Goal: Task Accomplishment & Management: Manage account settings

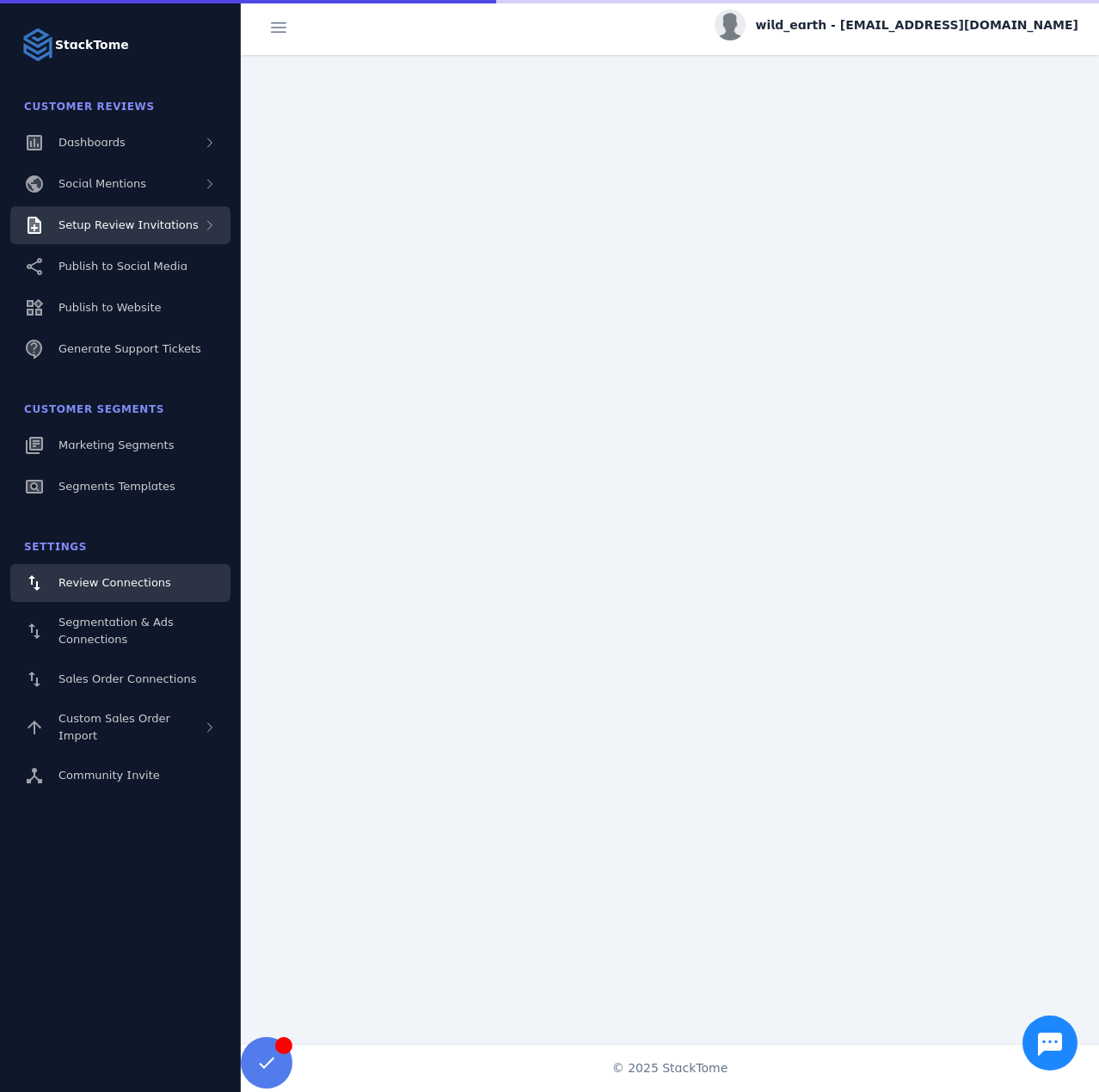
click at [133, 241] on div "Setup Review Invitations" at bounding box center [120, 226] width 220 height 38
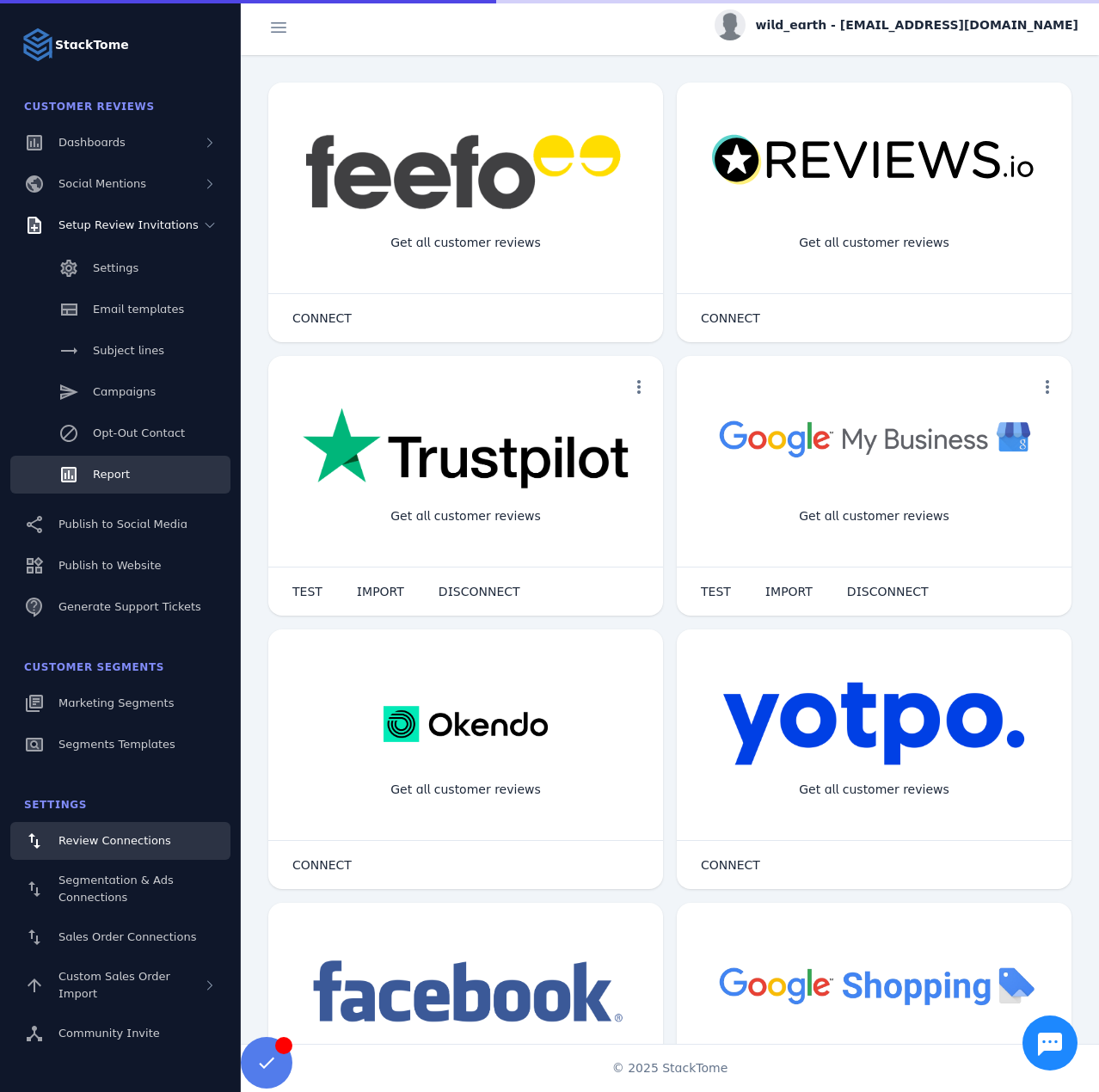
click at [125, 471] on span "Report" at bounding box center [111, 474] width 37 height 13
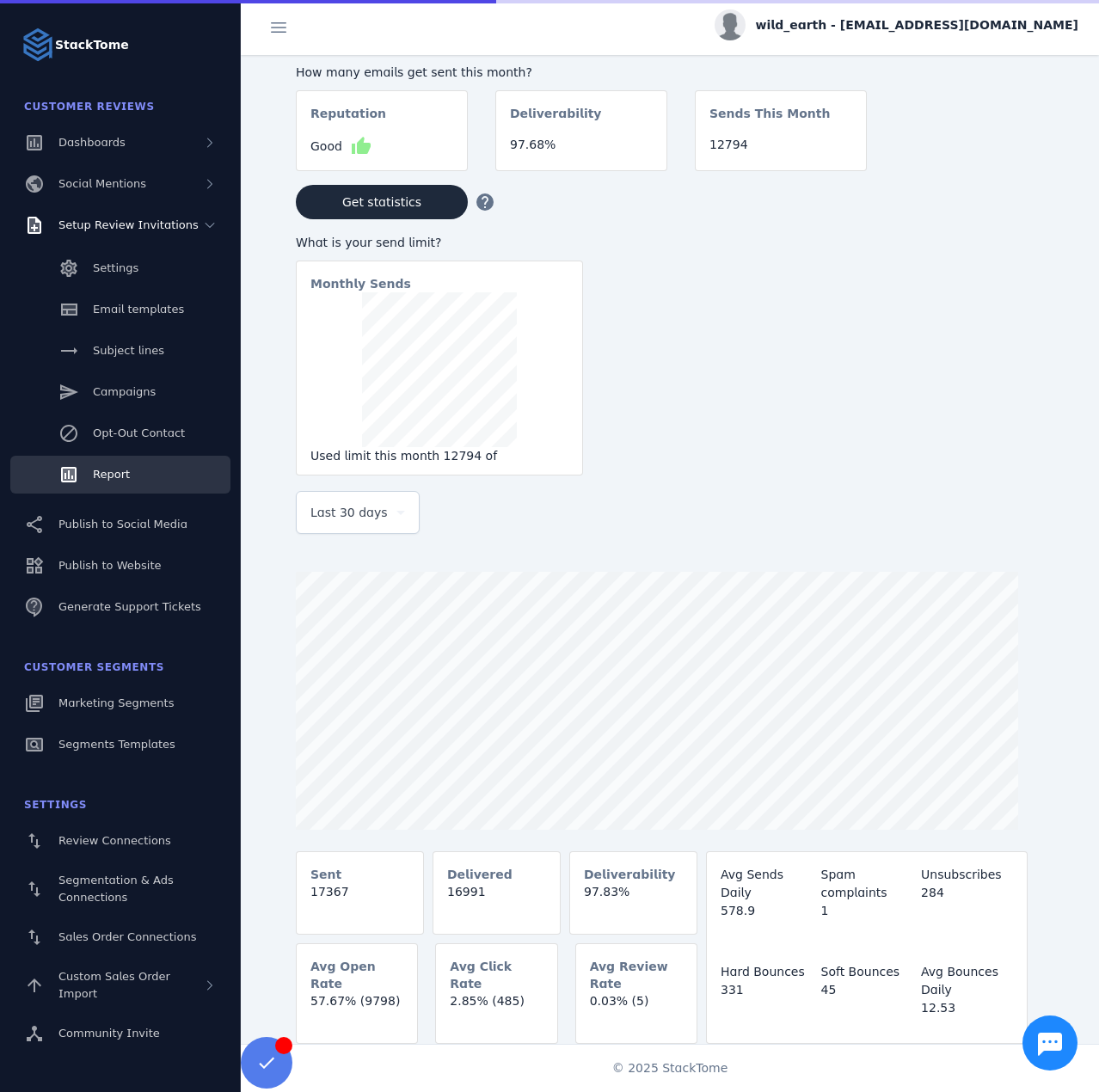
click at [325, 530] on div "Last 30 days" at bounding box center [357, 512] width 94 height 42
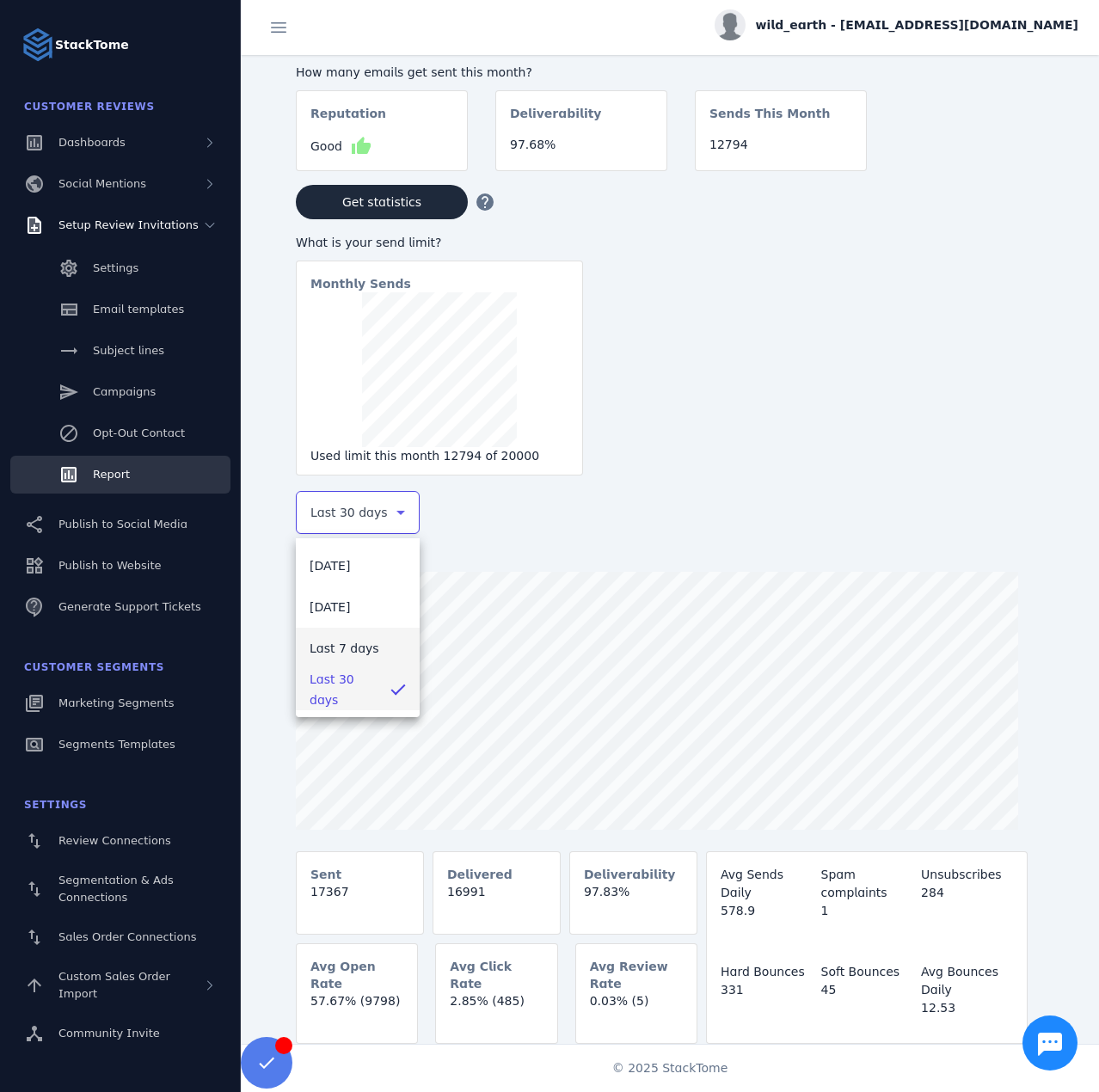
click at [330, 646] on span "Last 7 days" at bounding box center [344, 648] width 69 height 21
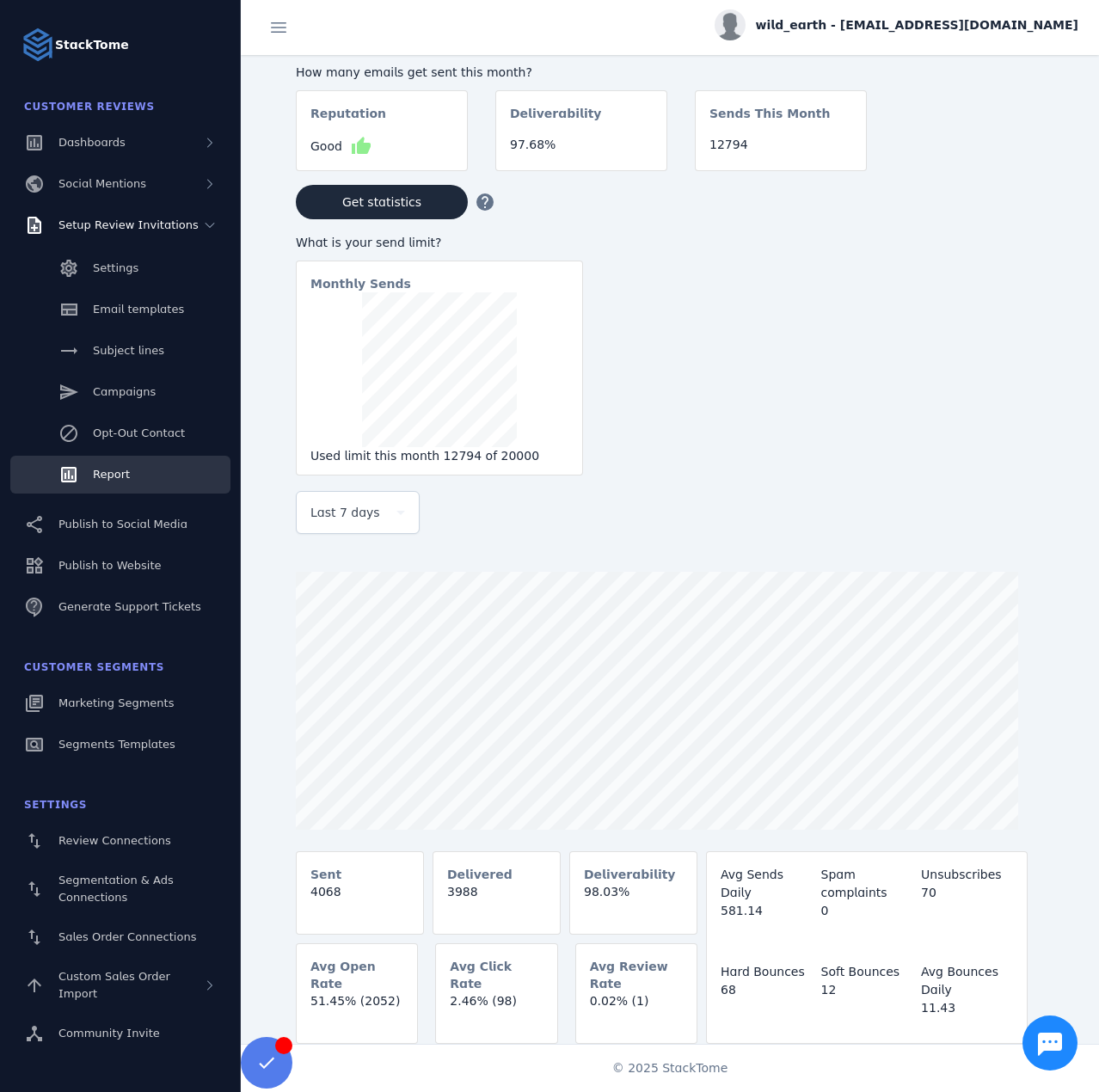
click at [930, 29] on span "wild_earth - [EMAIL_ADDRESS][DOMAIN_NAME]" at bounding box center [917, 25] width 323 height 18
click at [986, 154] on button "Sign out" at bounding box center [1016, 166] width 124 height 42
